Goal: Transaction & Acquisition: Purchase product/service

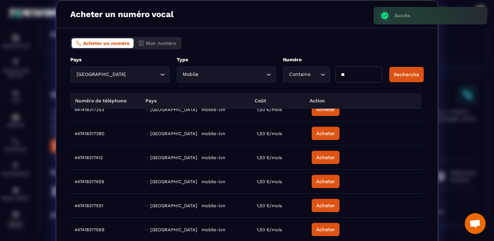
scroll to position [34, 0]
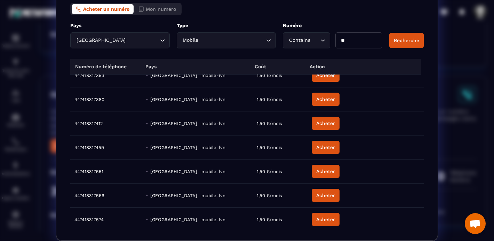
click at [457, 156] on div "Acheter un numéro vocal Acheter un numéro Mon numéro Pays [GEOGRAPHIC_DATA] Loa…" at bounding box center [247, 103] width 494 height 275
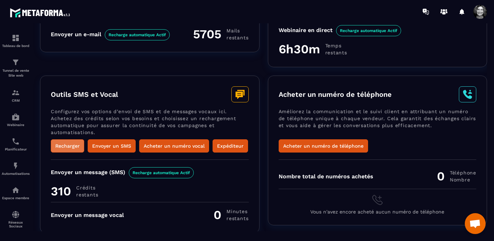
click at [60, 144] on button "Recharger" at bounding box center [67, 145] width 33 height 13
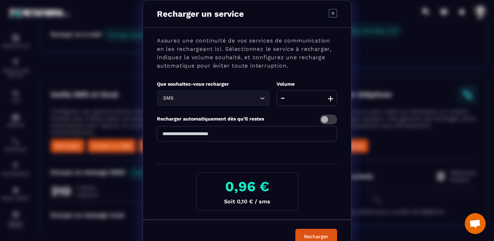
click at [331, 98] on button "+" at bounding box center [331, 97] width 10 height 15
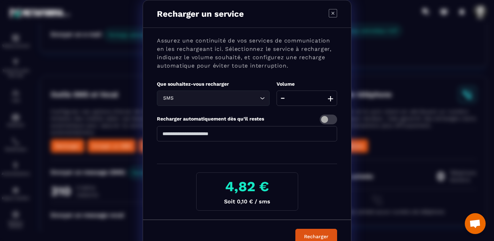
click at [331, 98] on button "+" at bounding box center [331, 97] width 10 height 15
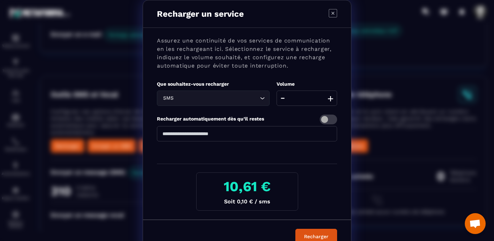
click at [331, 98] on button "+" at bounding box center [331, 97] width 10 height 15
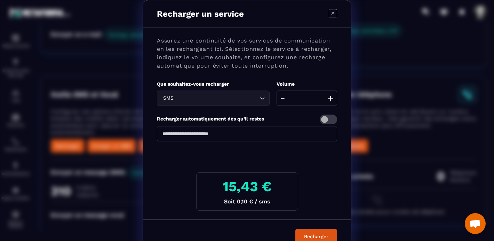
click at [331, 98] on button "+" at bounding box center [331, 97] width 10 height 15
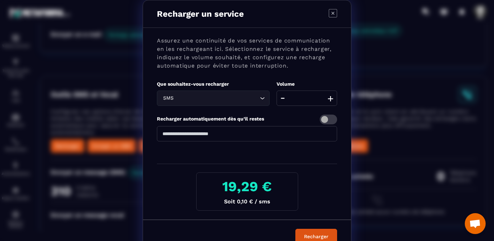
click at [331, 98] on button "+" at bounding box center [331, 97] width 10 height 15
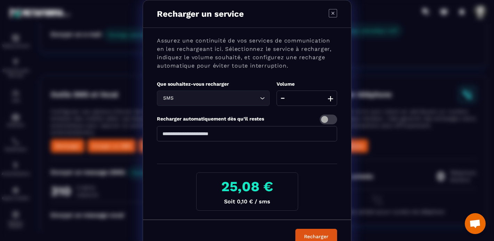
click at [331, 98] on button "+" at bounding box center [331, 97] width 10 height 15
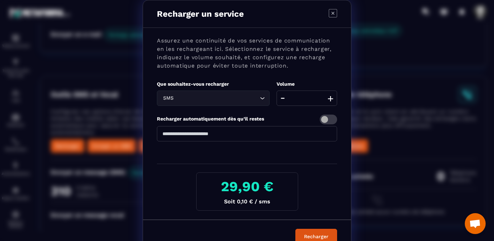
click at [331, 98] on button "+" at bounding box center [331, 97] width 10 height 15
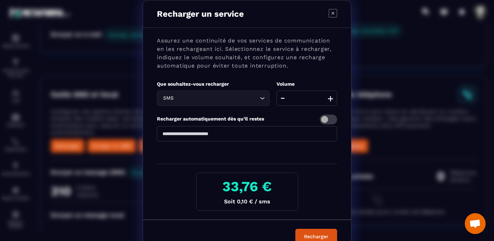
click at [331, 98] on button "+" at bounding box center [331, 97] width 10 height 15
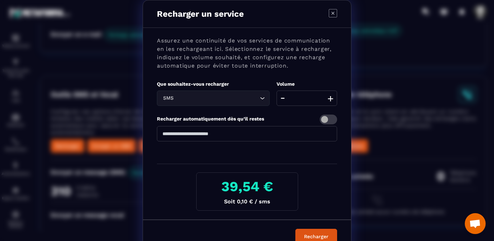
click at [331, 98] on button "+" at bounding box center [331, 97] width 10 height 15
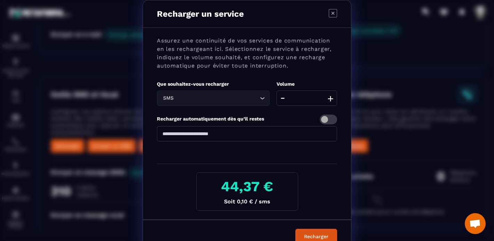
click at [331, 98] on button "+" at bounding box center [331, 97] width 10 height 15
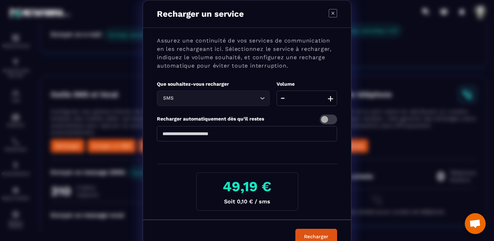
click at [331, 98] on button "+" at bounding box center [331, 97] width 10 height 15
type input "***"
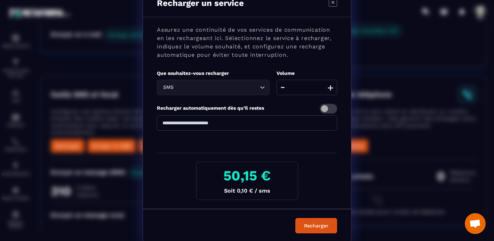
scroll to position [14, 0]
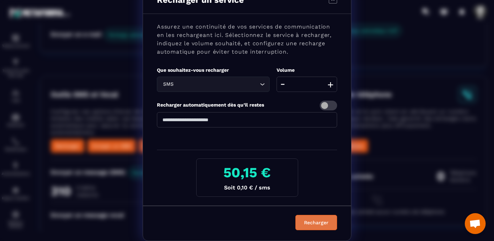
click at [317, 224] on button "Recharger" at bounding box center [316, 222] width 42 height 15
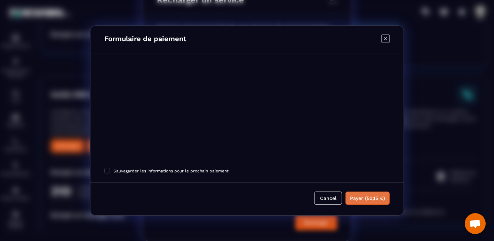
click at [371, 199] on button "Payer (50,15 €)" at bounding box center [367, 197] width 44 height 13
